Goal: Find specific page/section: Find specific page/section

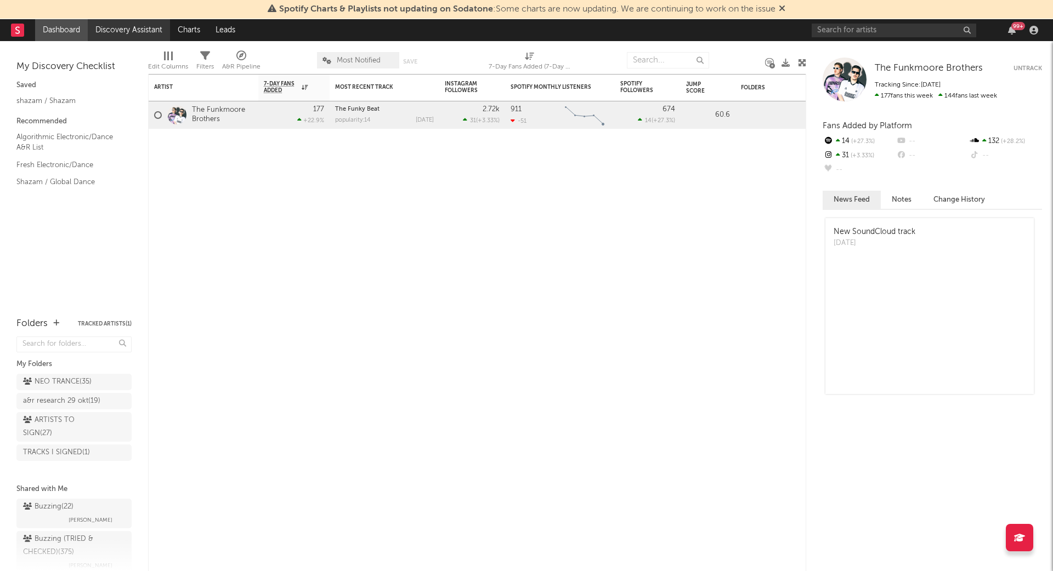
click at [110, 35] on link "Discovery Assistant" at bounding box center [129, 30] width 82 height 22
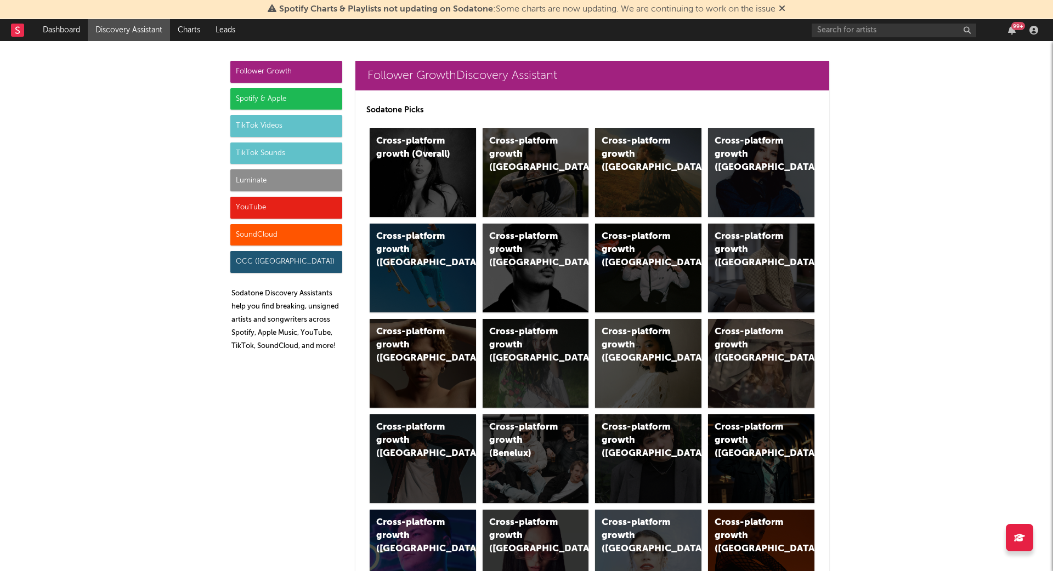
click at [266, 175] on div "Luminate" at bounding box center [286, 180] width 112 height 22
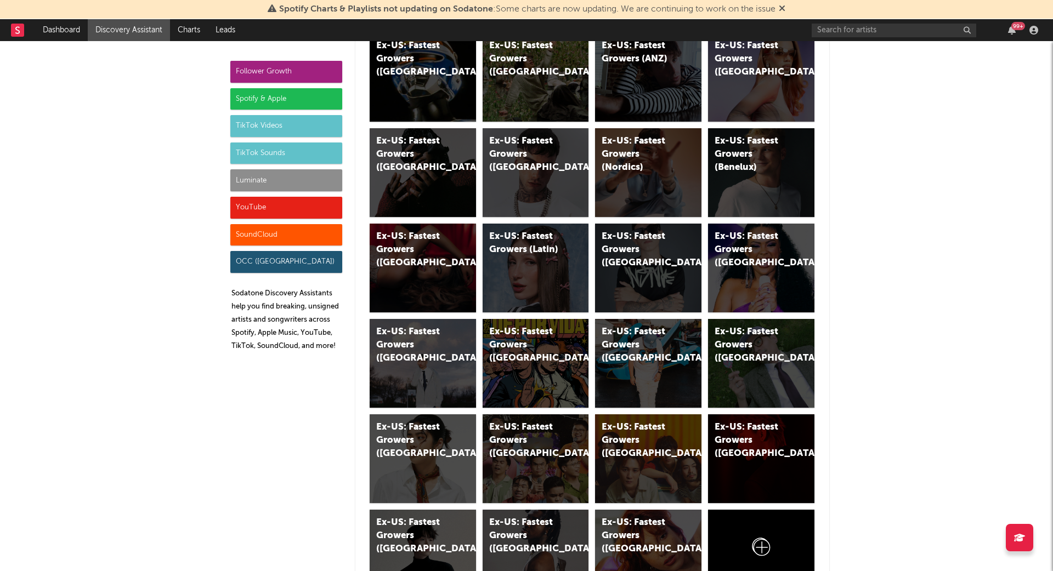
scroll to position [6067, 0]
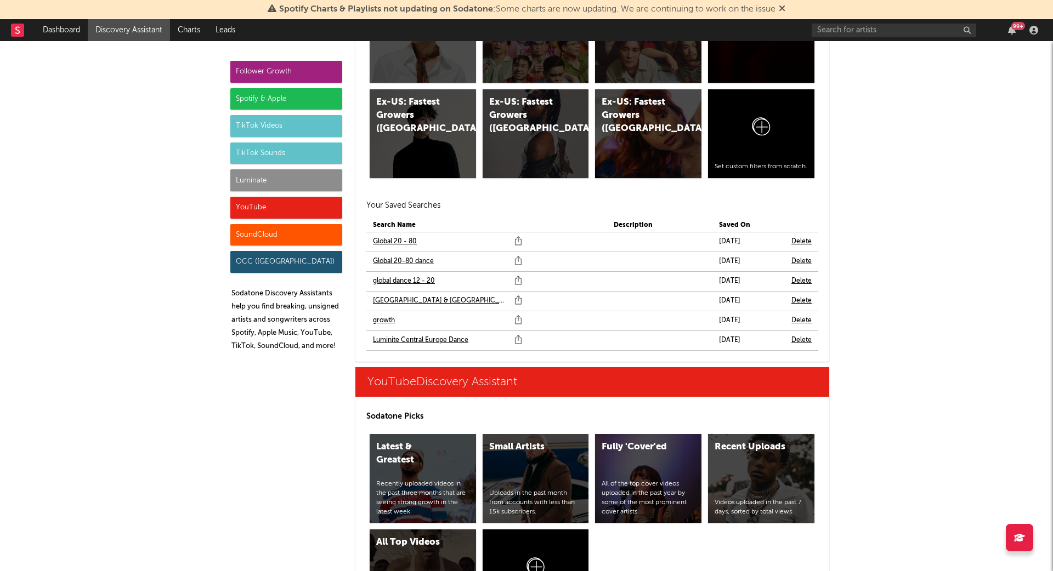
click at [409, 235] on link "Global 20 - 80" at bounding box center [395, 241] width 44 height 13
